Goal: Task Accomplishment & Management: Manage account settings

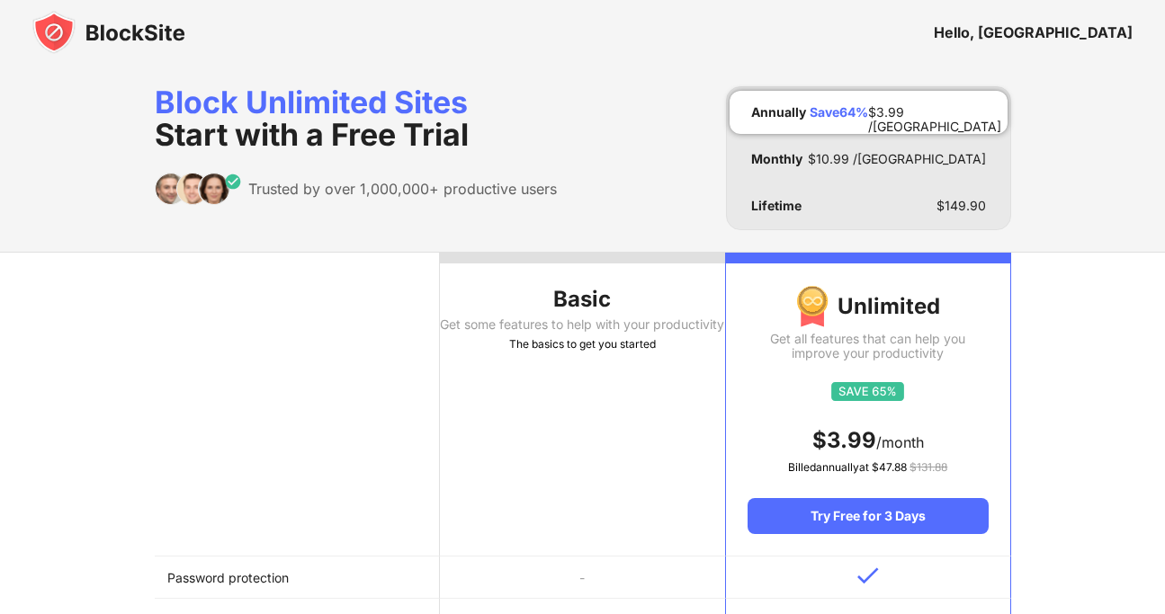
click at [96, 29] on img at bounding box center [108, 32] width 153 height 43
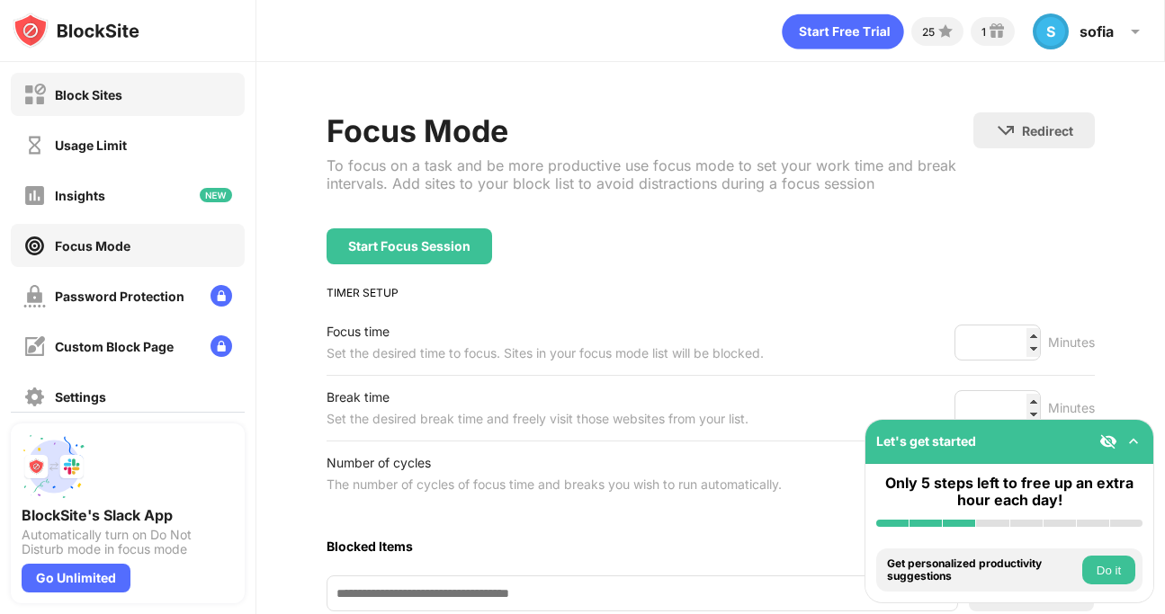
click at [143, 109] on div "Block Sites" at bounding box center [128, 94] width 234 height 43
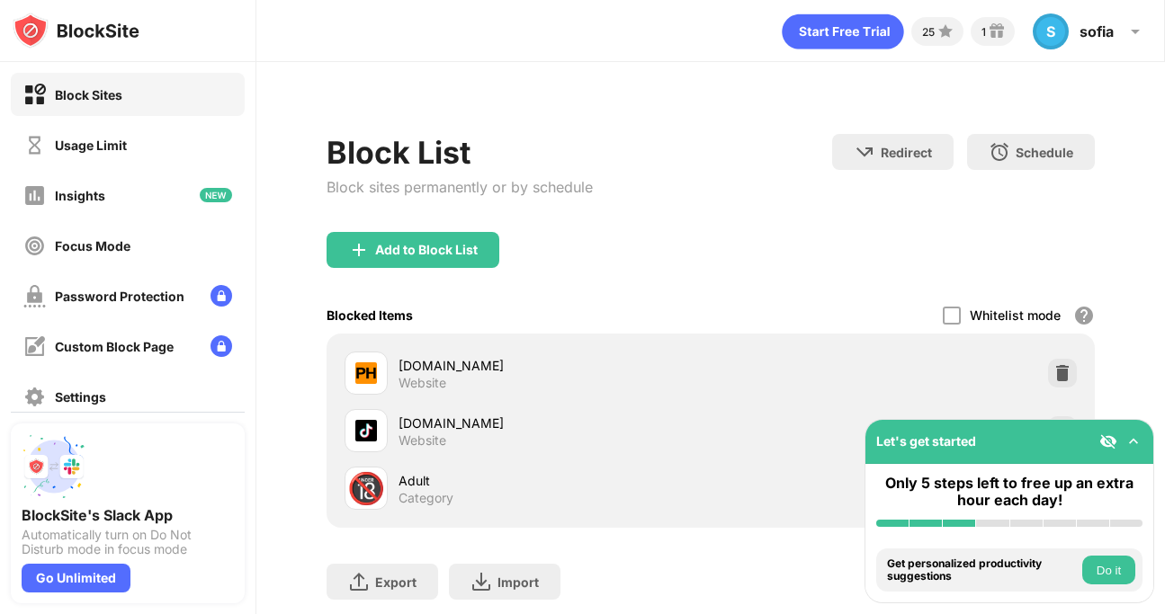
click at [376, 427] on img at bounding box center [366, 431] width 22 height 22
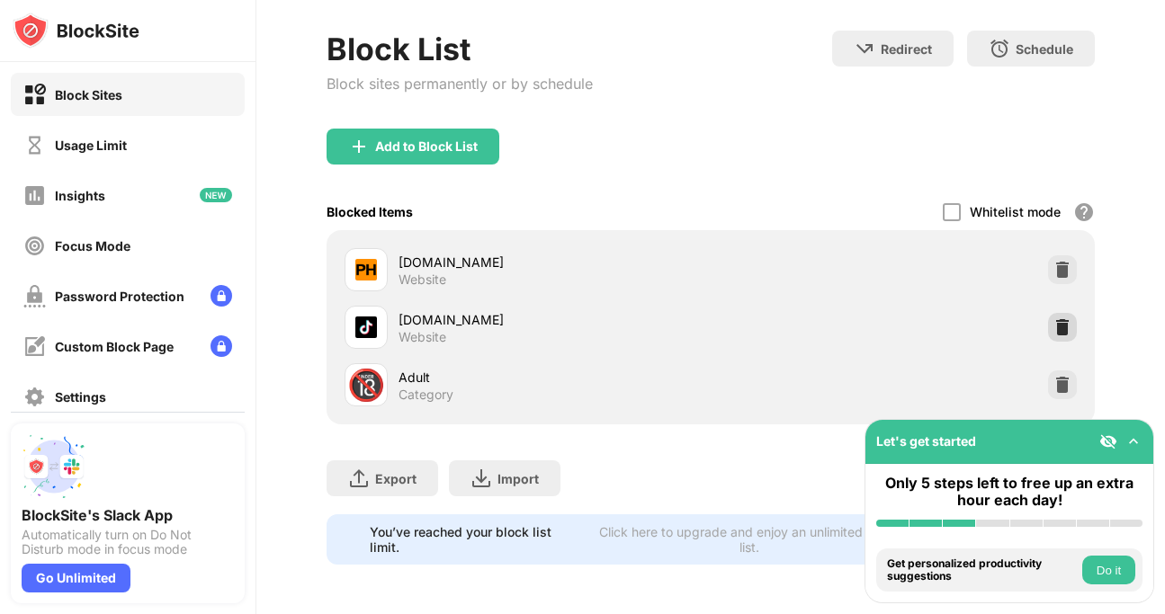
click at [1066, 318] on img at bounding box center [1062, 327] width 18 height 18
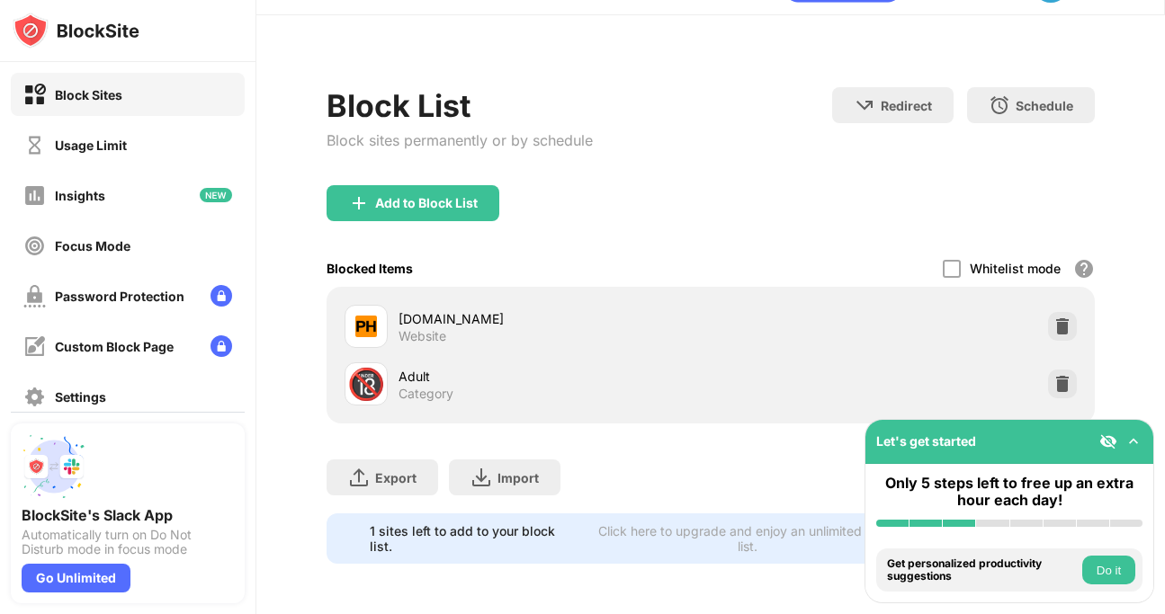
scroll to position [46, 0]
